Goal: Information Seeking & Learning: Learn about a topic

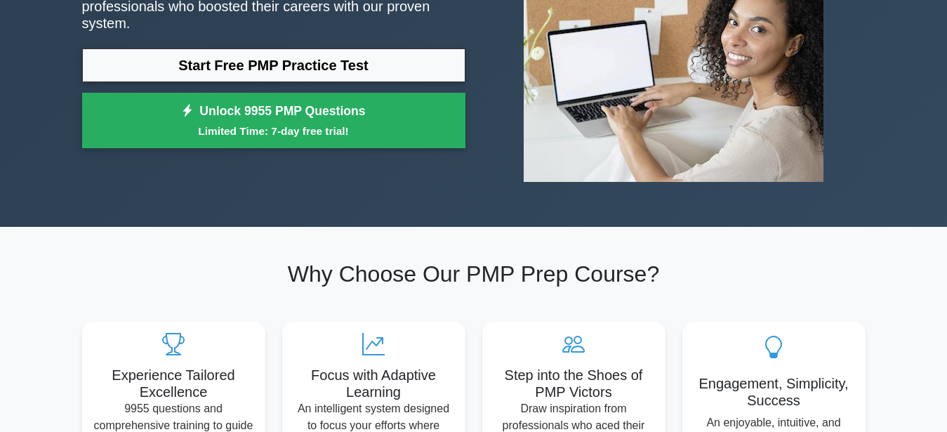
scroll to position [72, 0]
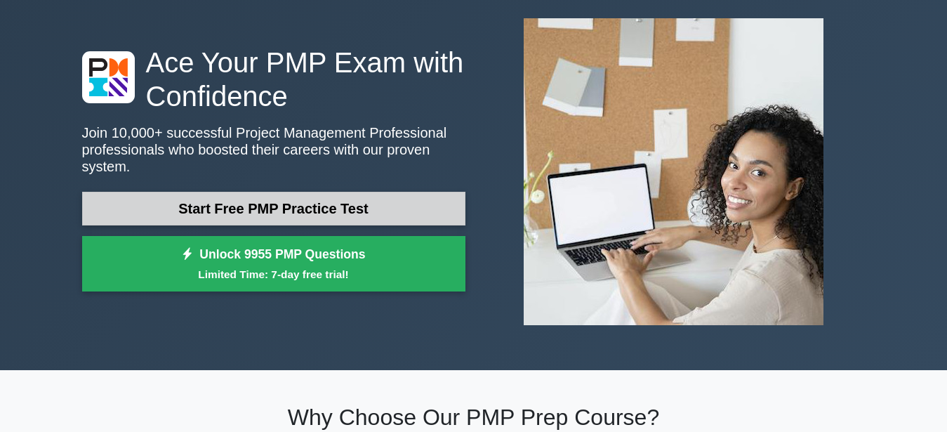
click at [258, 206] on link "Start Free PMP Practice Test" at bounding box center [273, 209] width 383 height 34
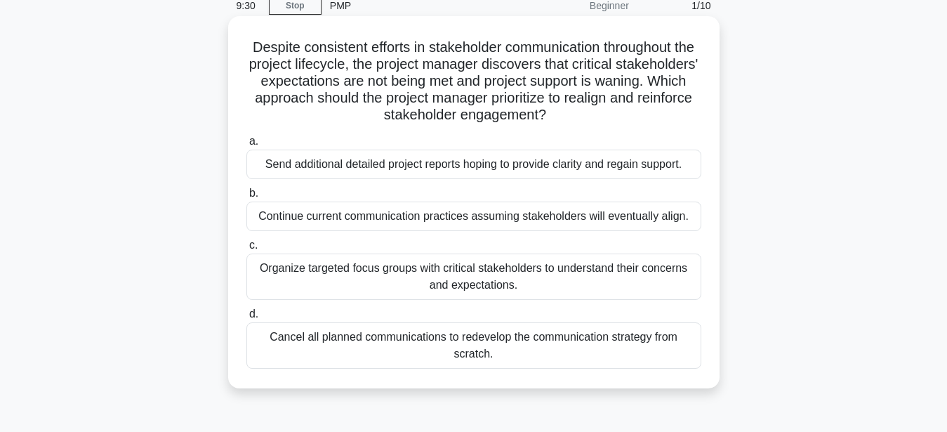
scroll to position [143, 0]
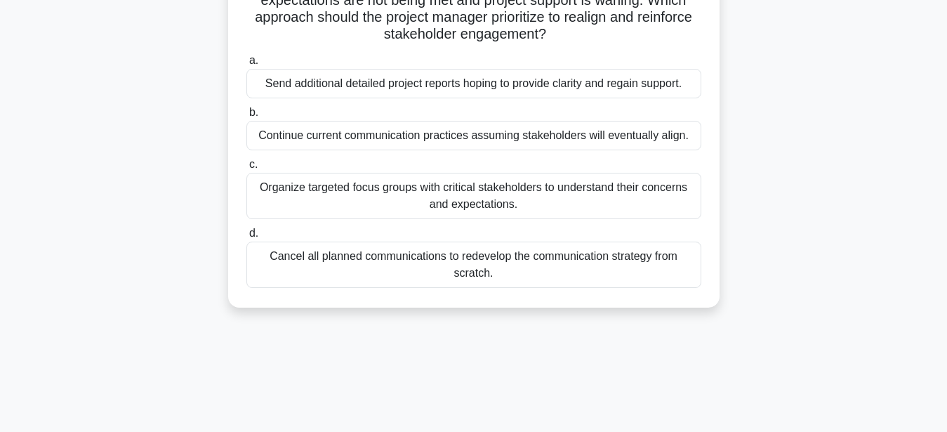
click at [470, 142] on div "Continue current communication practices assuming stakeholders will eventually …" at bounding box center [473, 135] width 455 height 29
click at [246, 117] on input "b. Continue current communication practices assuming stakeholders will eventual…" at bounding box center [246, 112] width 0 height 9
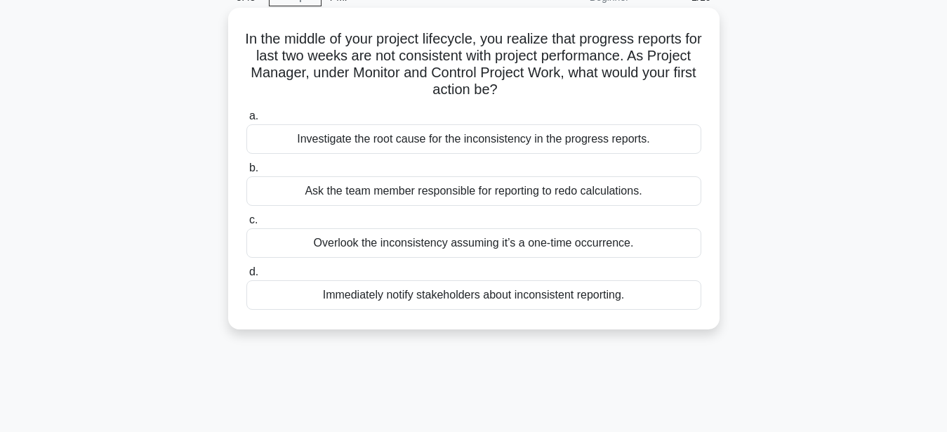
scroll to position [72, 0]
click at [524, 298] on div "Immediately notify stakeholders about inconsistent reporting." at bounding box center [473, 293] width 455 height 29
click at [246, 276] on input "d. Immediately notify stakeholders about inconsistent reporting." at bounding box center [246, 271] width 0 height 9
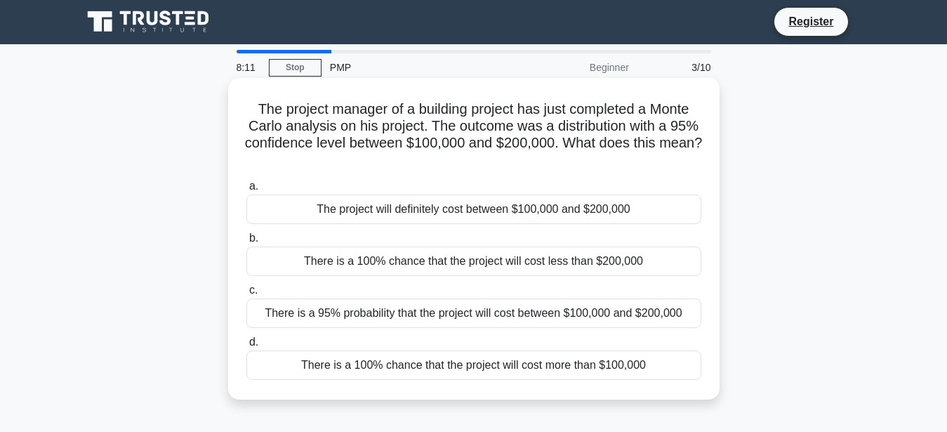
scroll to position [0, 0]
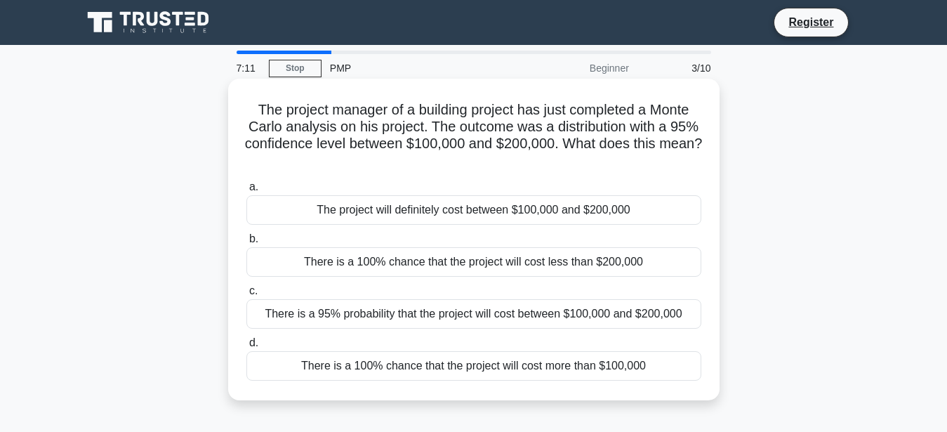
click at [539, 211] on div "The project will definitely cost between $100,000 and $200,000" at bounding box center [473, 209] width 455 height 29
click at [246, 192] on input "a. The project will definitely cost between $100,000 and $200,000" at bounding box center [246, 187] width 0 height 9
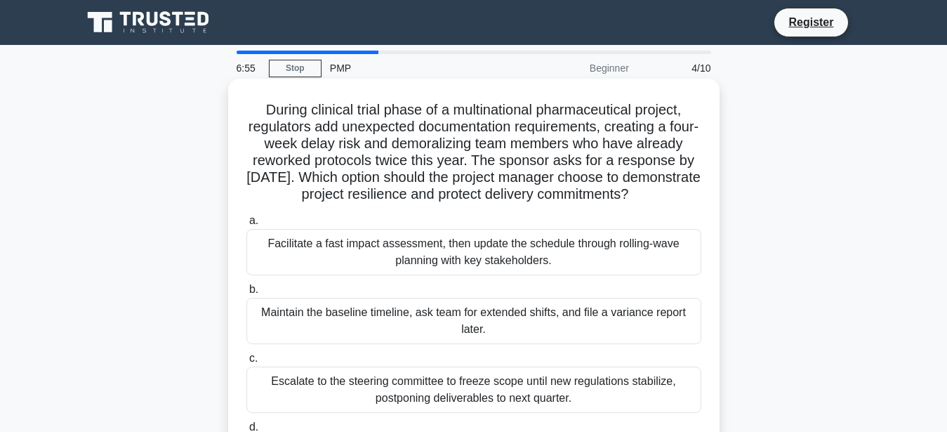
click at [475, 257] on div "Facilitate a fast impact assessment, then update the schedule through rolling-w…" at bounding box center [473, 252] width 455 height 46
click at [246, 225] on input "a. Facilitate a fast impact assessment, then update the schedule through rollin…" at bounding box center [246, 220] width 0 height 9
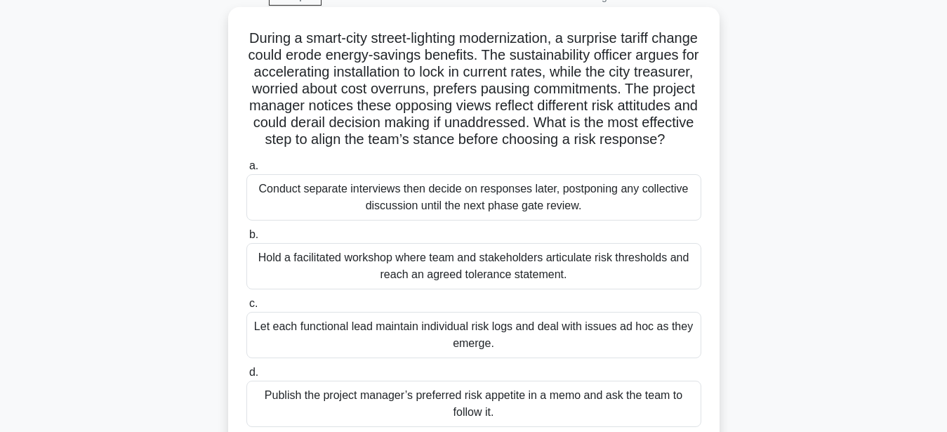
scroll to position [143, 0]
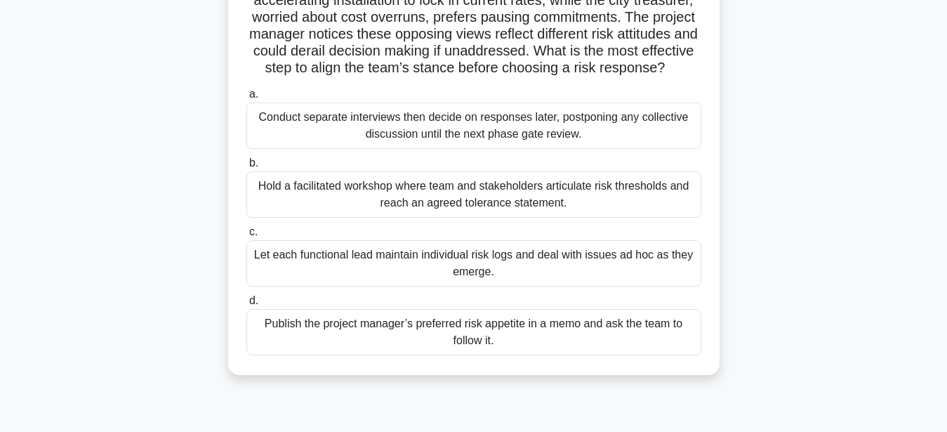
click at [531, 254] on div "Let each functional lead maintain individual risk logs and deal with issues ad …" at bounding box center [473, 263] width 455 height 46
click at [457, 269] on div "Let each functional lead maintain individual risk logs and deal with issues ad …" at bounding box center [473, 263] width 455 height 46
click at [246, 237] on input "c. Let each functional lead maintain individual risk logs and deal with issues …" at bounding box center [246, 231] width 0 height 9
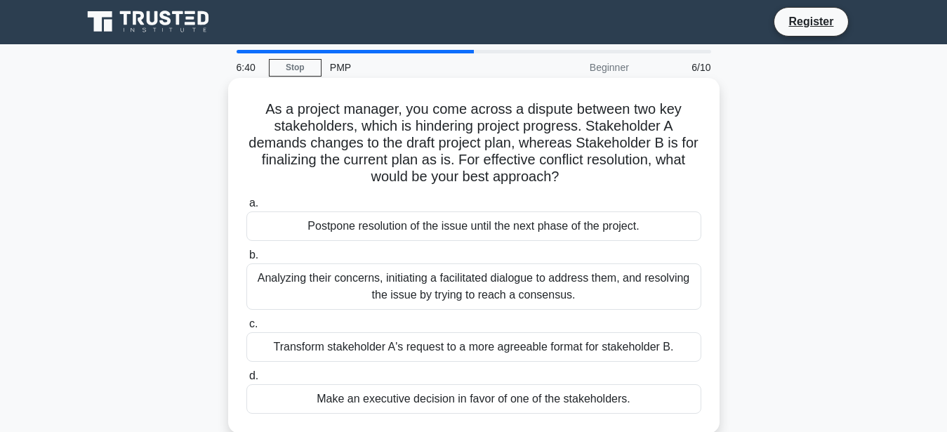
scroll to position [0, 0]
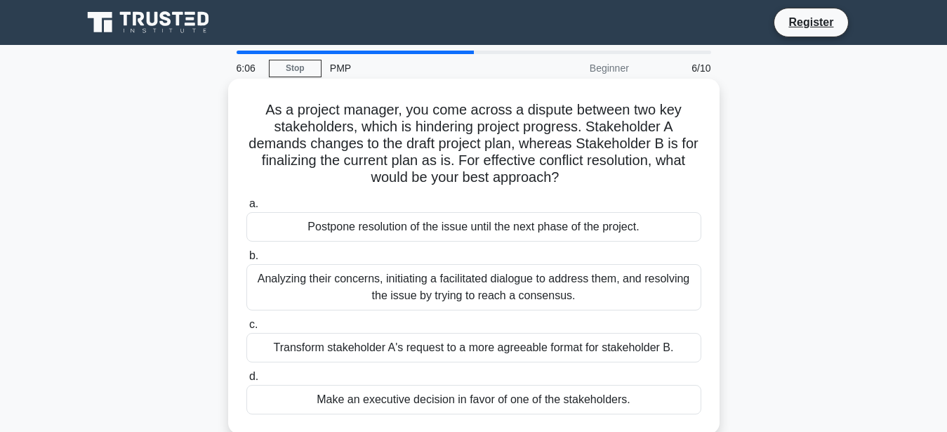
click at [603, 350] on div "Transform stakeholder A's request to a more agreeable format for stakeholder B." at bounding box center [473, 347] width 455 height 29
click at [246, 329] on input "c. Transform stakeholder A's request to a more agreeable format for stakeholder…" at bounding box center [246, 324] width 0 height 9
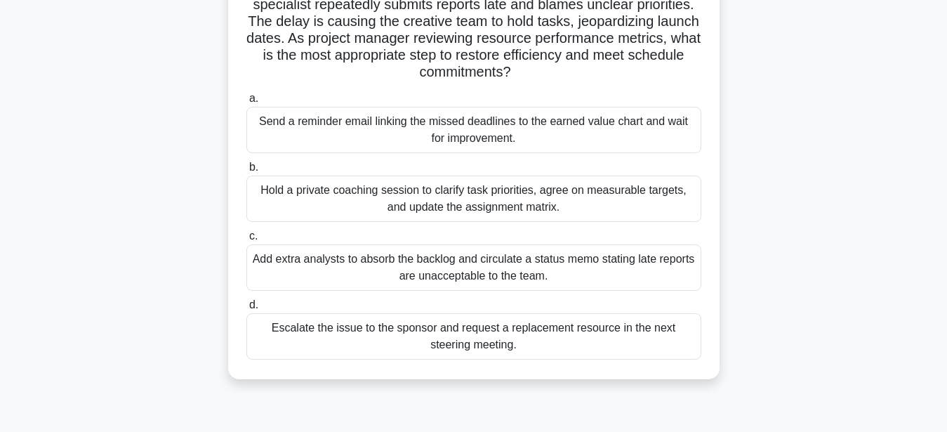
scroll to position [143, 0]
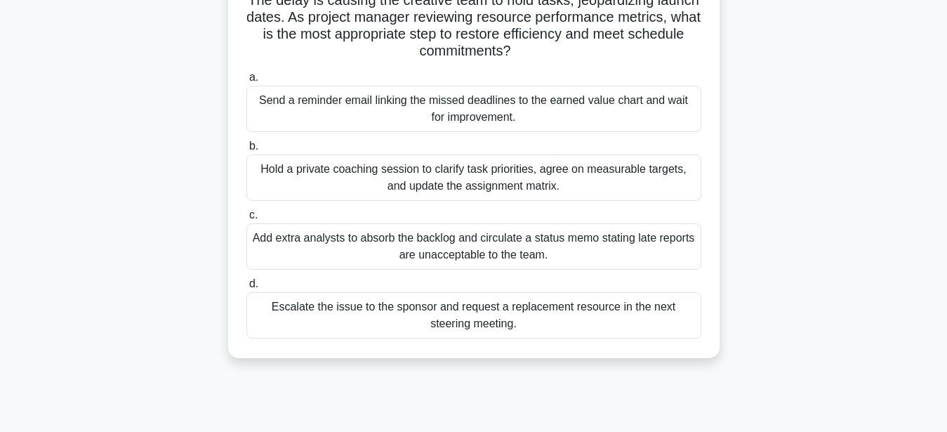
click at [560, 314] on div "Escalate the issue to the sponsor and request a replacement resource in the nex…" at bounding box center [473, 315] width 455 height 46
click at [246, 289] on input "d. Escalate the issue to the sponsor and request a replacement resource in the …" at bounding box center [246, 283] width 0 height 9
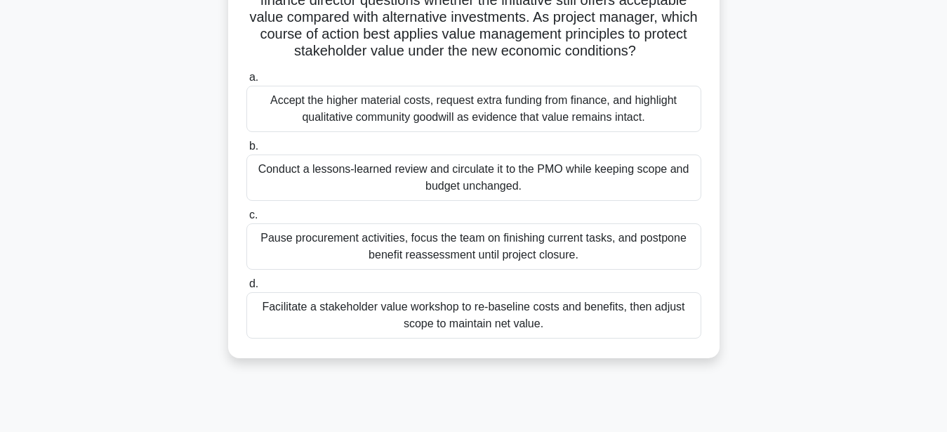
click at [478, 175] on div "Conduct a lessons-learned review and circulate it to the PMO while keeping scop…" at bounding box center [473, 177] width 455 height 46
click at [246, 151] on input "b. Conduct a lessons-learned review and circulate it to the PMO while keeping s…" at bounding box center [246, 146] width 0 height 9
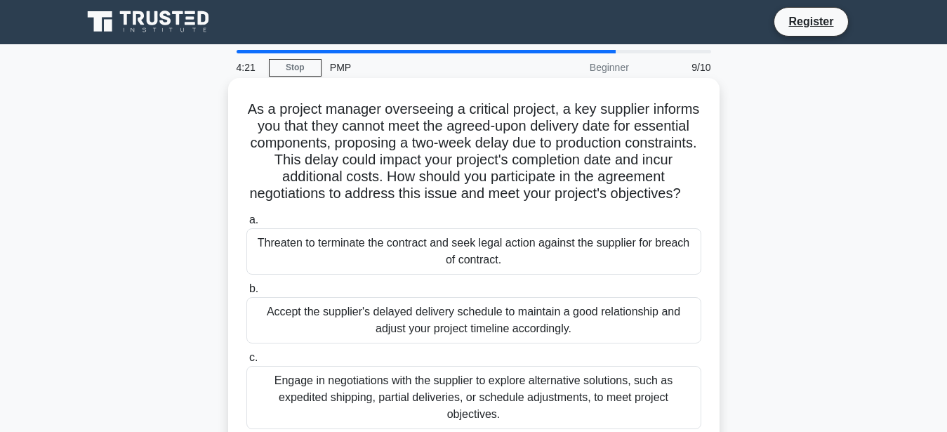
scroll to position [0, 0]
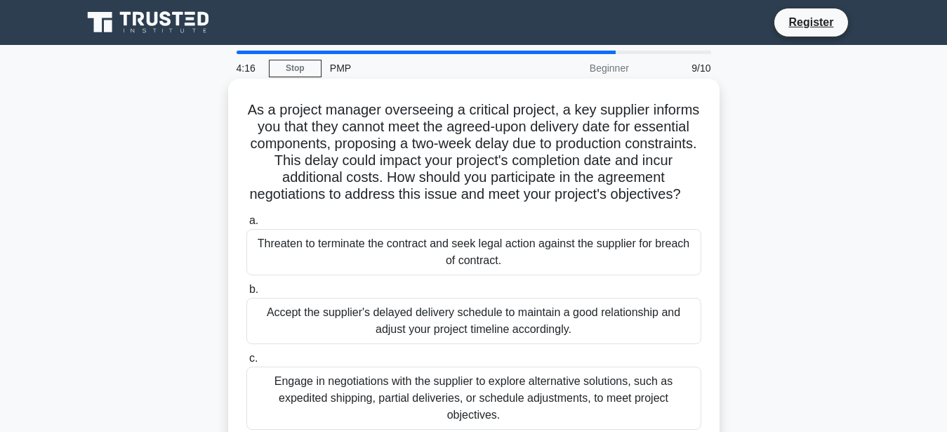
click at [481, 248] on div "Threaten to terminate the contract and seek legal action against the supplier f…" at bounding box center [473, 252] width 455 height 46
click at [246, 225] on input "a. Threaten to terminate the contract and seek legal action against the supplie…" at bounding box center [246, 220] width 0 height 9
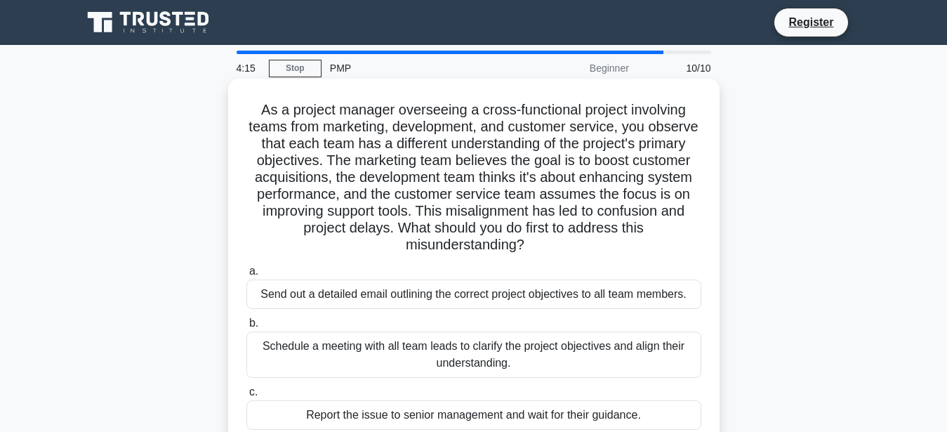
click at [446, 353] on div "Schedule a meeting with all team leads to clarify the project objectives and al…" at bounding box center [473, 354] width 455 height 46
click at [246, 328] on input "b. Schedule a meeting with all team leads to clarify the project objectives and…" at bounding box center [246, 323] width 0 height 9
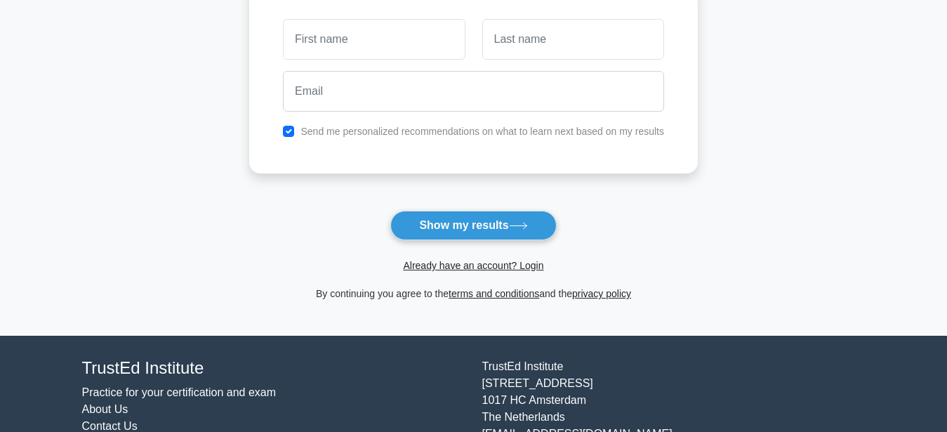
scroll to position [143, 0]
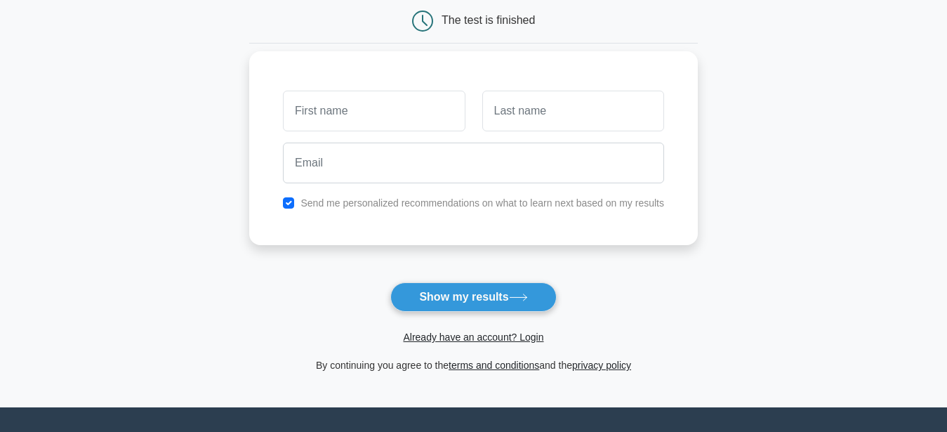
click at [475, 288] on button "Show my results" at bounding box center [473, 296] width 166 height 29
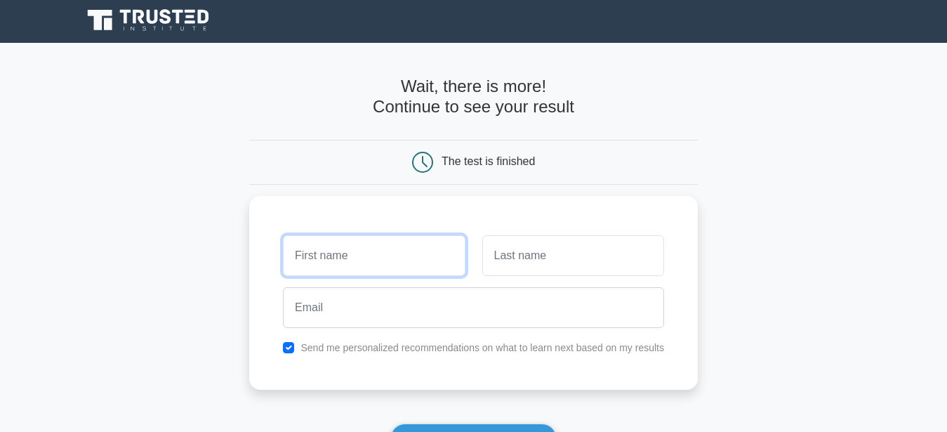
scroll to position [0, 0]
